Goal: Ask a question

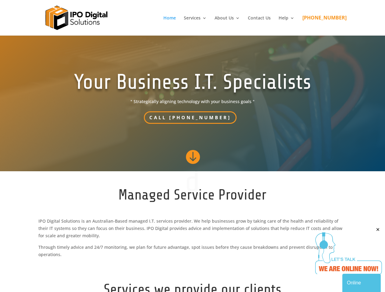
click at [192, 146] on section "Your Business I.T. Specialists " Strategically aligning technology with your bu…" at bounding box center [192, 96] width 385 height 149
click at [182, 18] on li "Home" at bounding box center [172, 26] width 19 height 20
click at [192, 158] on span "" at bounding box center [192, 156] width 15 height 15
click at [361, 283] on div "Online" at bounding box center [360, 283] width 29 height 7
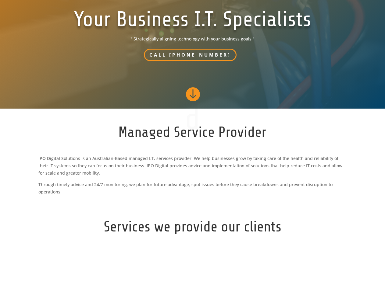
click at [348, 251] on div "Minimize Back Powered by [DOMAIN_NAME] Rate this chat Upload File Insert emoji …" at bounding box center [328, 213] width 107 height 158
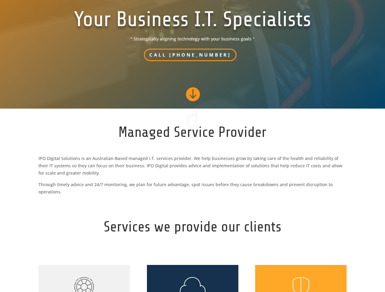
click at [275, 134] on div "New Conversation We typically reply in a few minutes" at bounding box center [275, 134] width 0 height 0
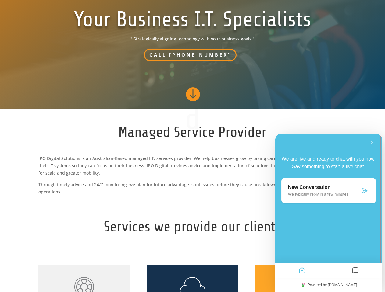
scroll to position [172, 0]
